Goal: Task Accomplishment & Management: Use online tool/utility

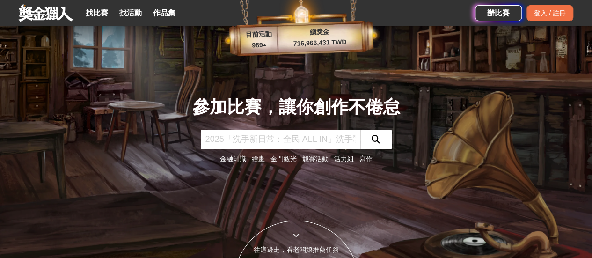
scroll to position [94, 0]
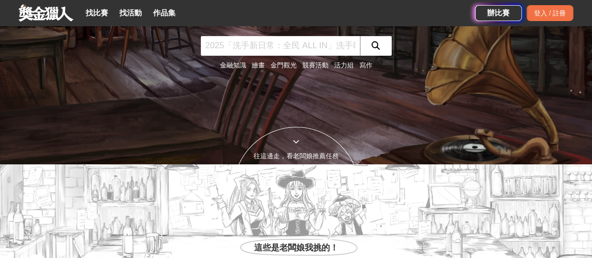
click at [242, 43] on input "text" at bounding box center [280, 46] width 159 height 20
type input "防火"
click at [373, 44] on icon "submit" at bounding box center [375, 45] width 8 height 8
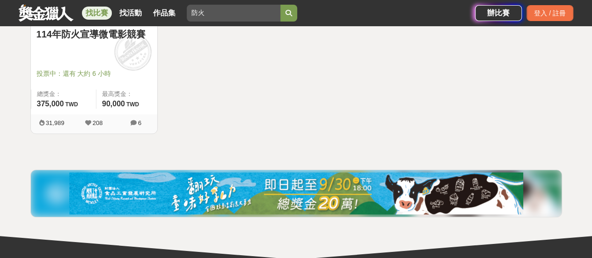
scroll to position [140, 0]
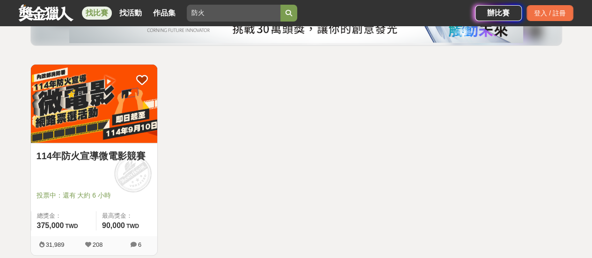
click at [42, 99] on img at bounding box center [94, 104] width 126 height 78
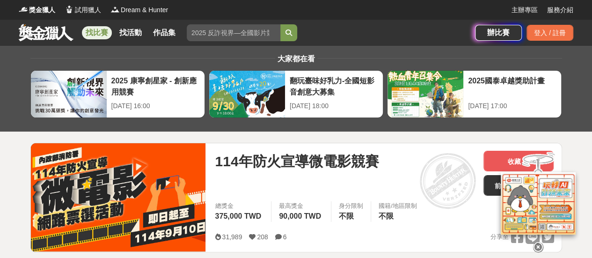
click at [280, 234] on icon at bounding box center [278, 236] width 7 height 7
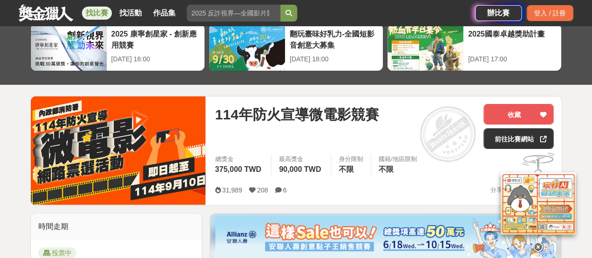
click at [276, 187] on icon at bounding box center [278, 190] width 7 height 7
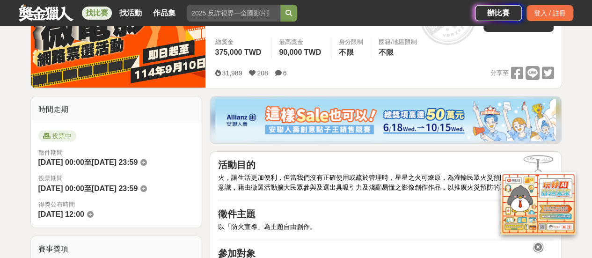
scroll to position [187, 0]
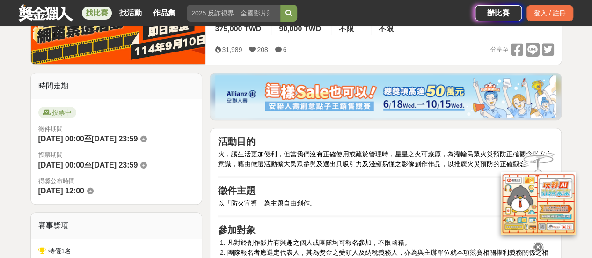
click at [284, 49] on span "6" at bounding box center [285, 49] width 4 height 7
click at [273, 46] on div "31,989 208 6" at bounding box center [254, 50] width 79 height 14
click at [275, 47] on icon at bounding box center [278, 49] width 7 height 7
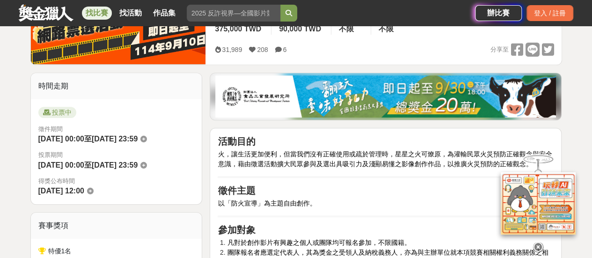
click at [275, 47] on icon at bounding box center [278, 49] width 7 height 7
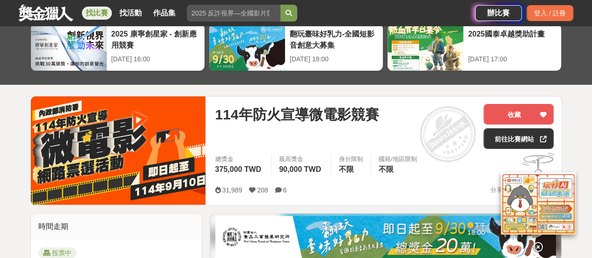
scroll to position [94, 0]
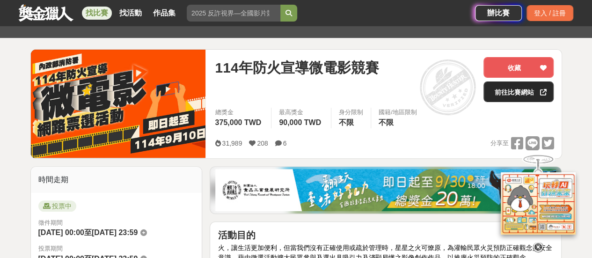
click at [507, 93] on link "前往比賽網站" at bounding box center [518, 91] width 70 height 21
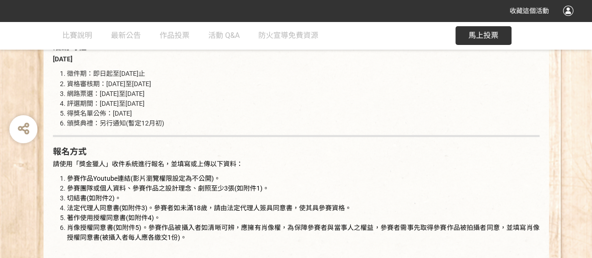
scroll to position [935, 0]
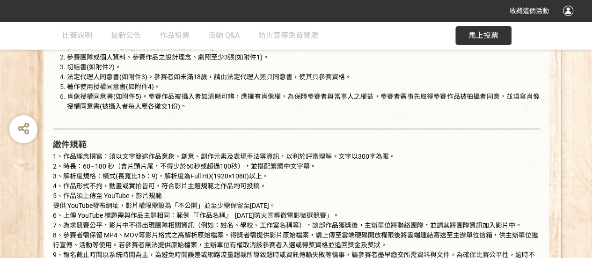
click at [485, 29] on button "馬上投票" at bounding box center [483, 35] width 56 height 19
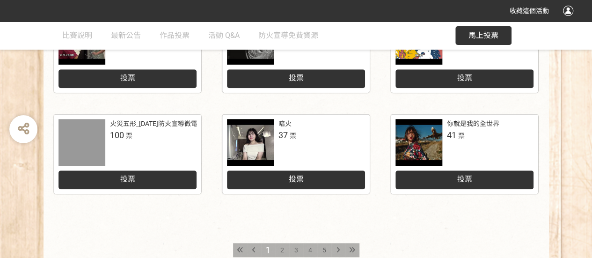
scroll to position [555, 0]
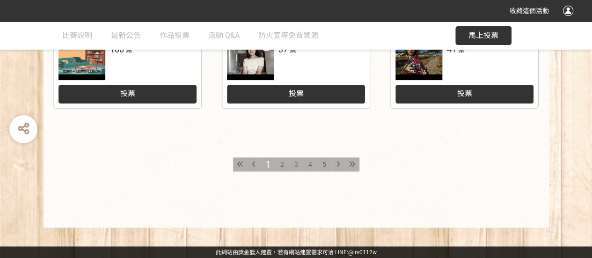
click at [322, 165] on span "5" at bounding box center [324, 163] width 4 height 7
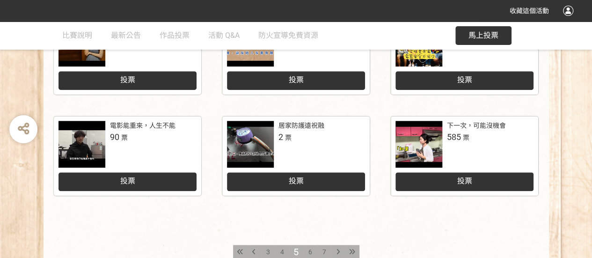
scroll to position [374, 0]
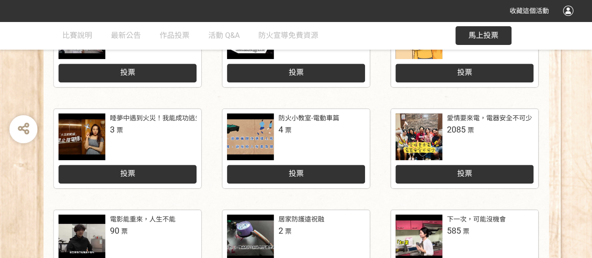
click at [461, 185] on link "愛情要來電，電器安全不可少 2085 票 投票" at bounding box center [464, 149] width 147 height 80
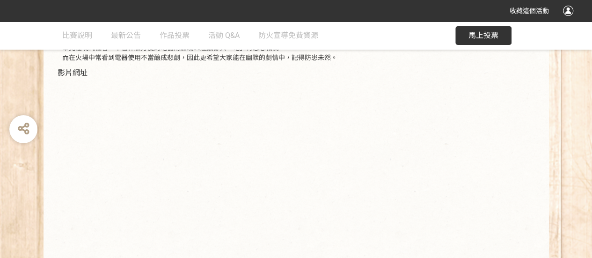
scroll to position [103, 0]
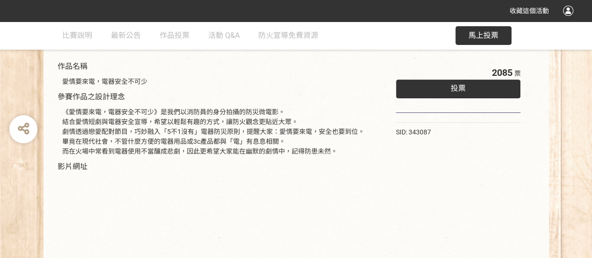
click at [430, 86] on div "投票" at bounding box center [458, 89] width 125 height 19
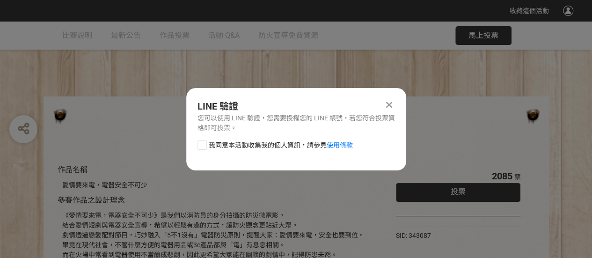
click at [393, 102] on div at bounding box center [389, 104] width 11 height 11
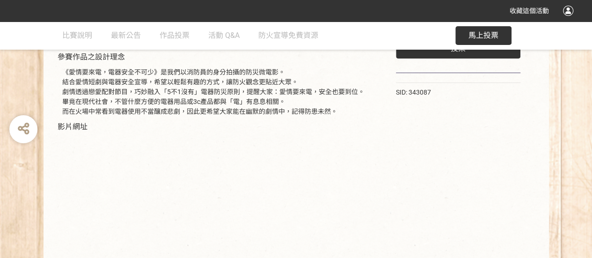
scroll to position [244, 0]
